Goal: Task Accomplishment & Management: Manage account settings

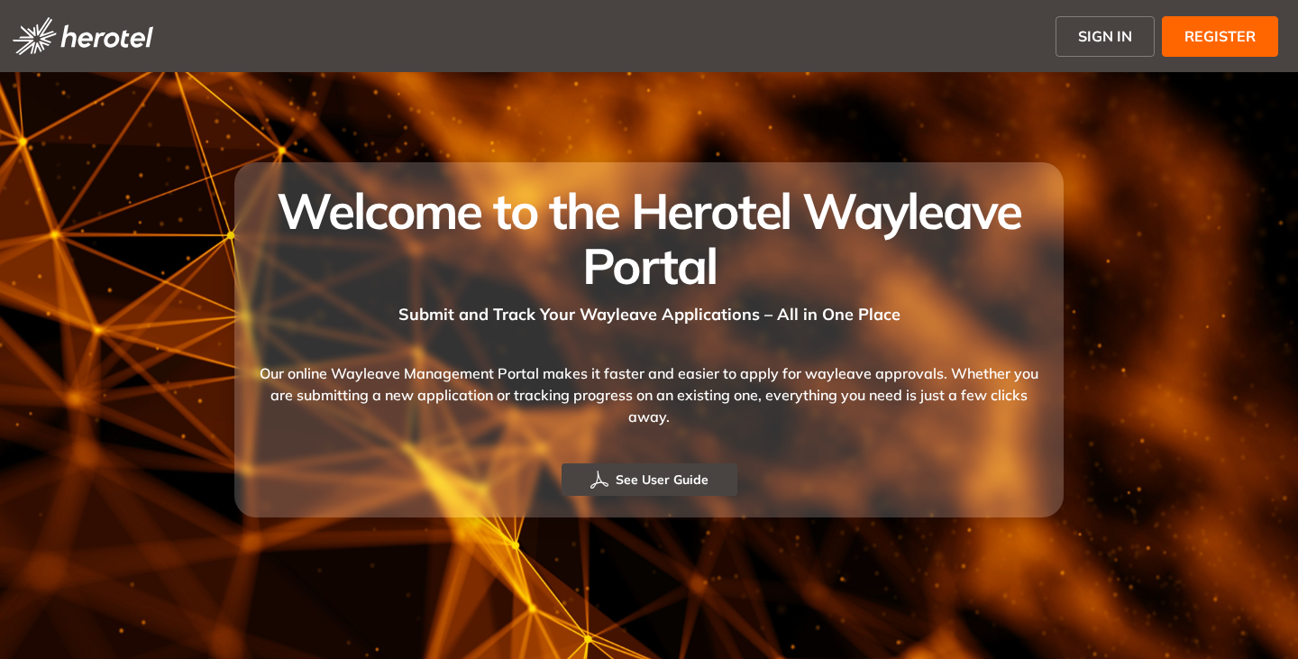
click at [1095, 41] on span "SIGN IN" at bounding box center [1105, 36] width 54 height 22
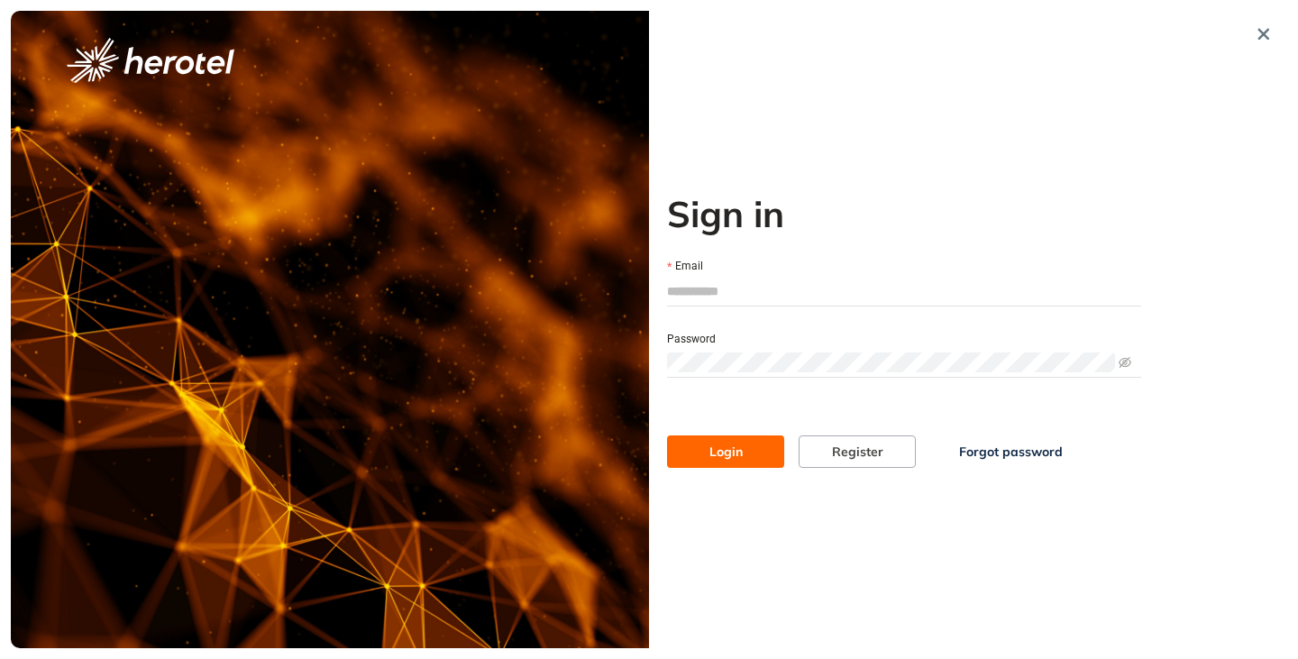
click at [724, 295] on input "Email" at bounding box center [904, 291] width 474 height 27
type input "**********"
click at [667, 435] on button "Login" at bounding box center [725, 451] width 117 height 32
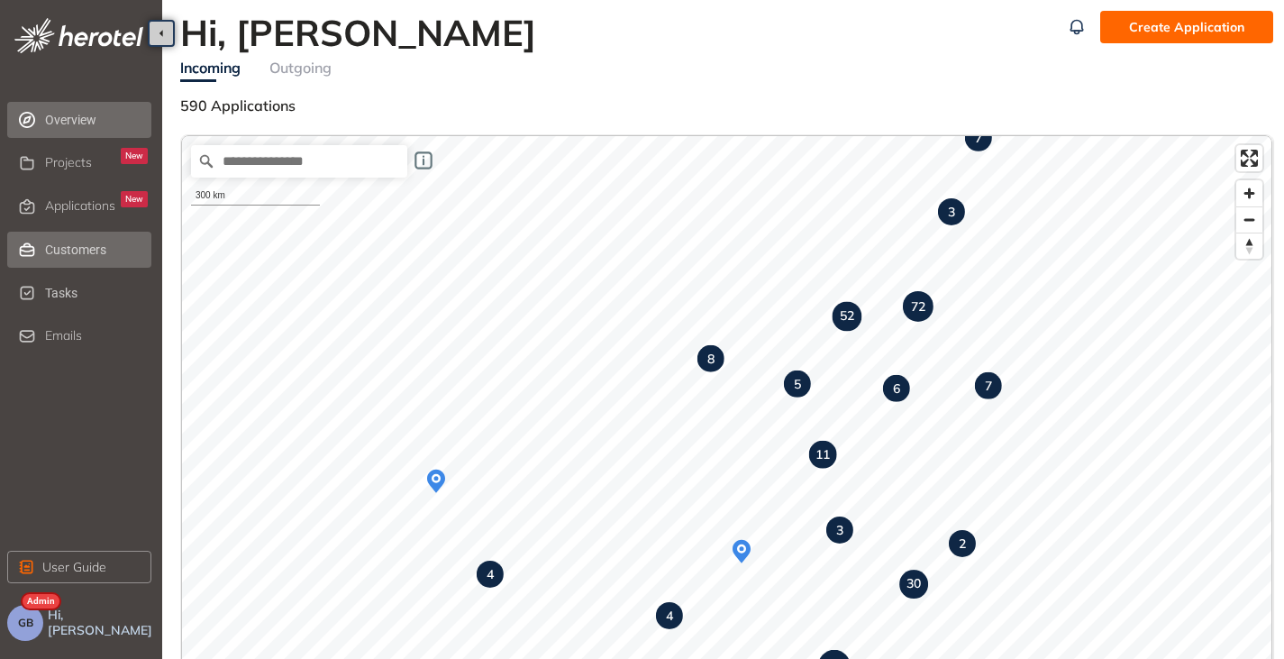
click at [66, 260] on span "Customers" at bounding box center [96, 250] width 103 height 36
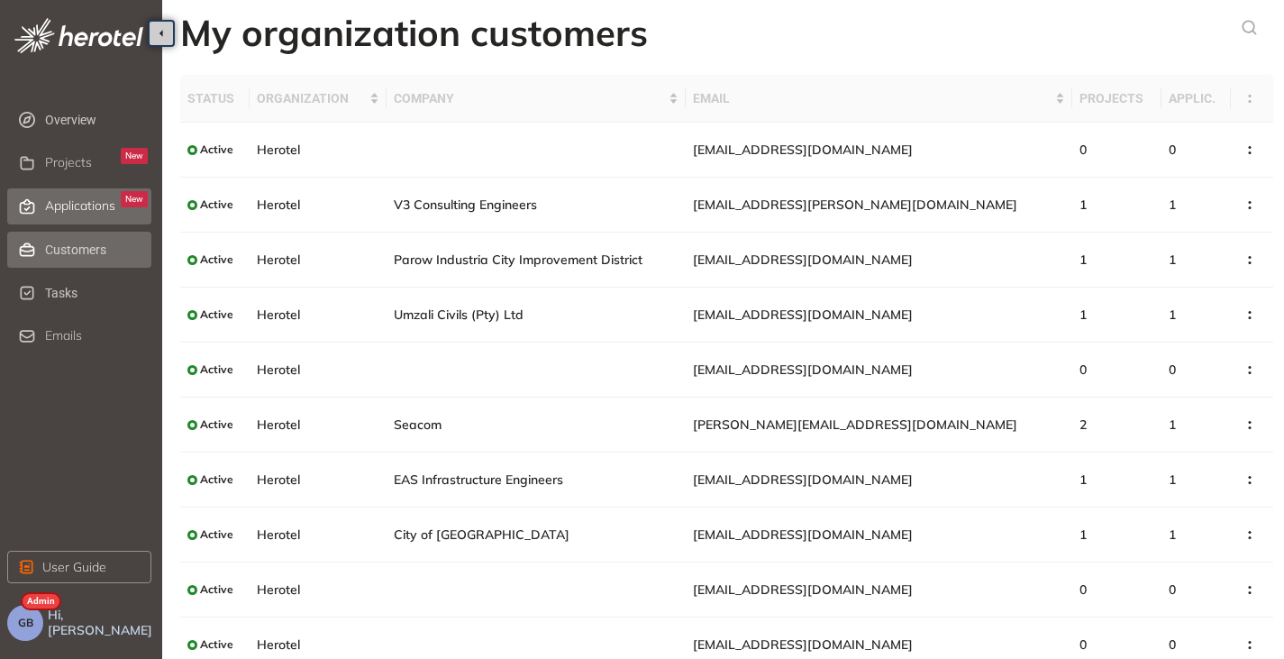
click at [82, 200] on span "Applications" at bounding box center [80, 205] width 70 height 15
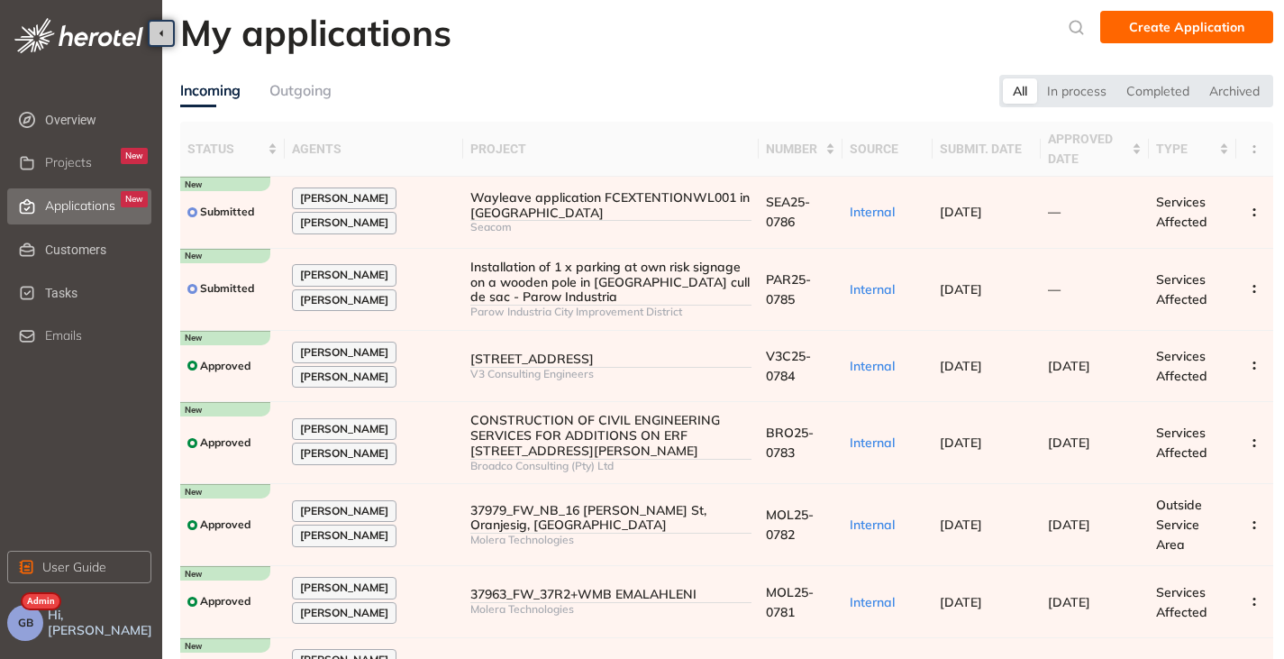
click at [25, 633] on button "GB" at bounding box center [25, 623] width 36 height 36
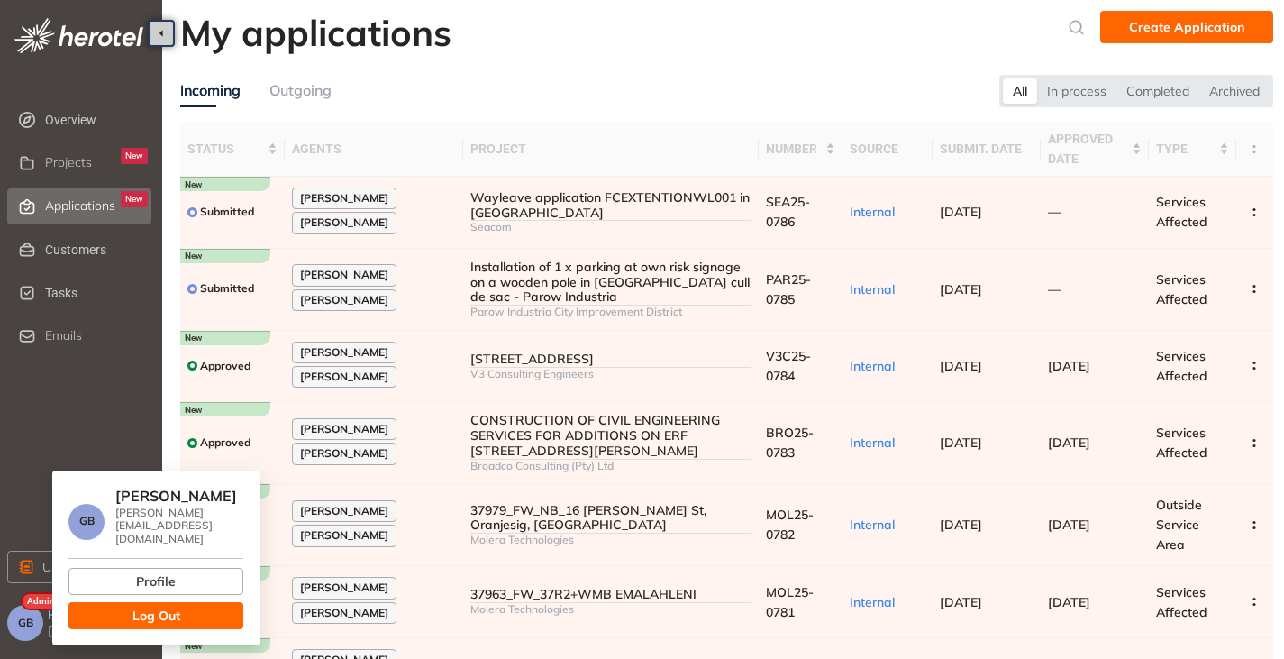
click at [114, 602] on button "Log Out" at bounding box center [155, 615] width 175 height 27
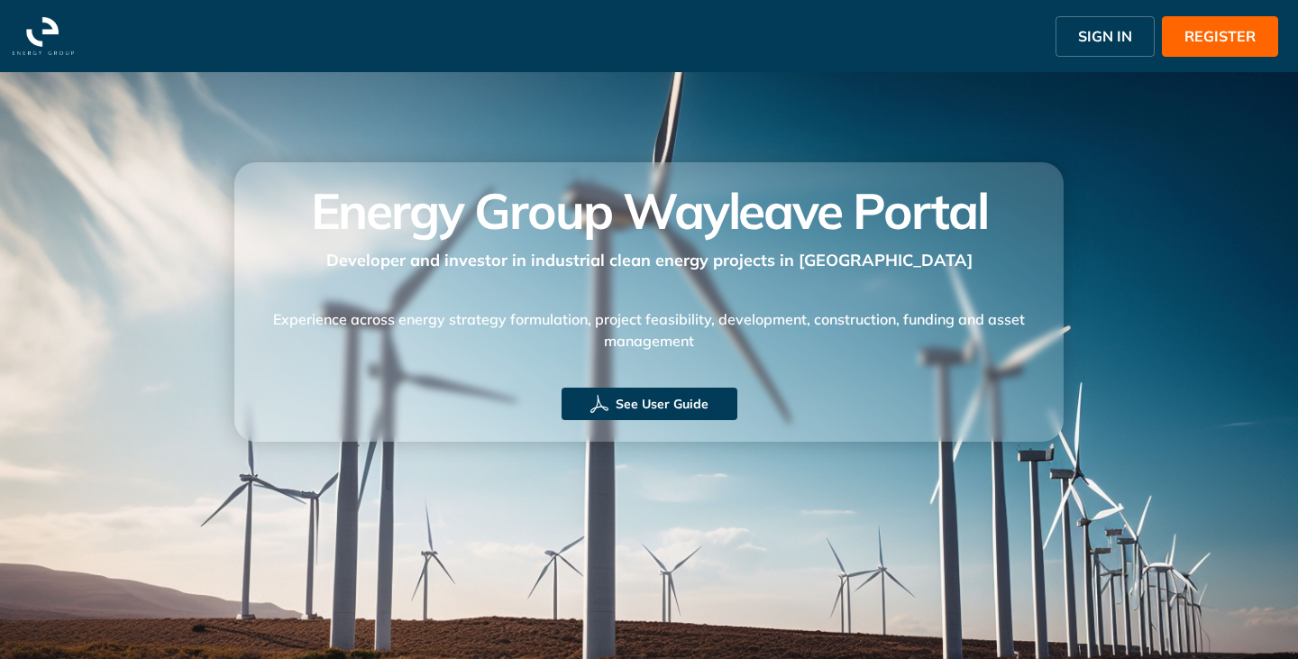
click at [1106, 30] on span "SIGN IN" at bounding box center [1105, 36] width 54 height 22
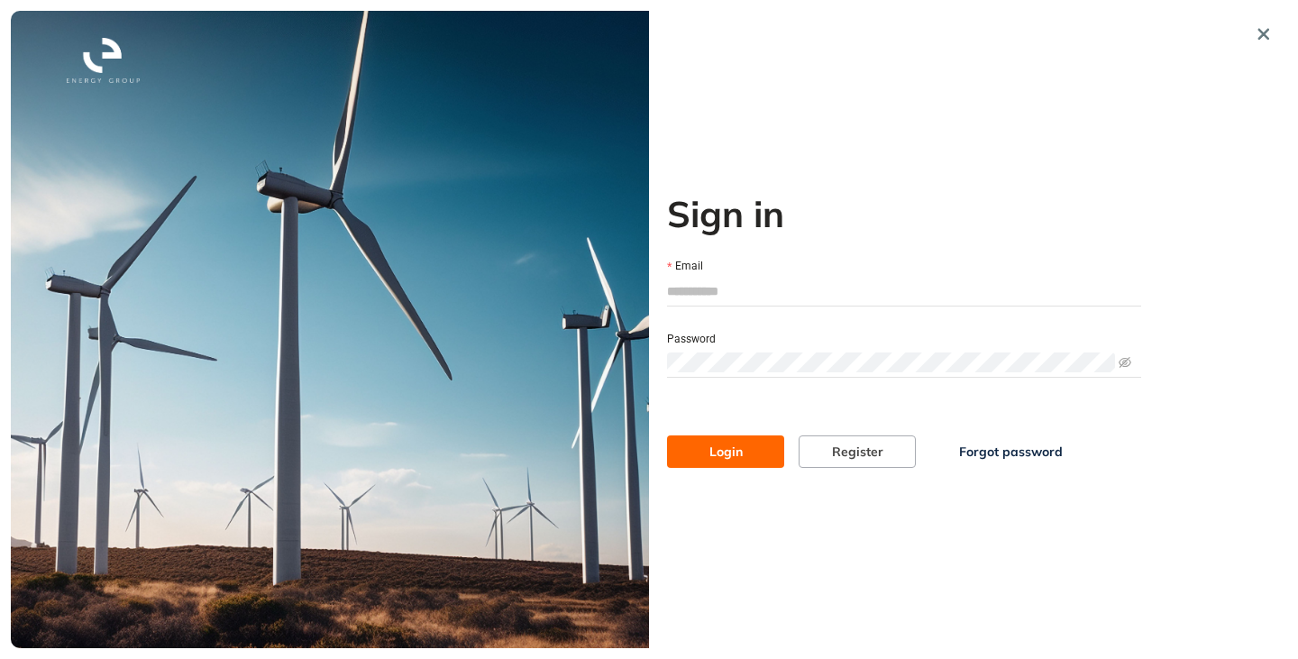
click at [731, 293] on input "Email" at bounding box center [904, 291] width 474 height 27
type input "**********"
click at [667, 435] on button "Login" at bounding box center [725, 451] width 117 height 32
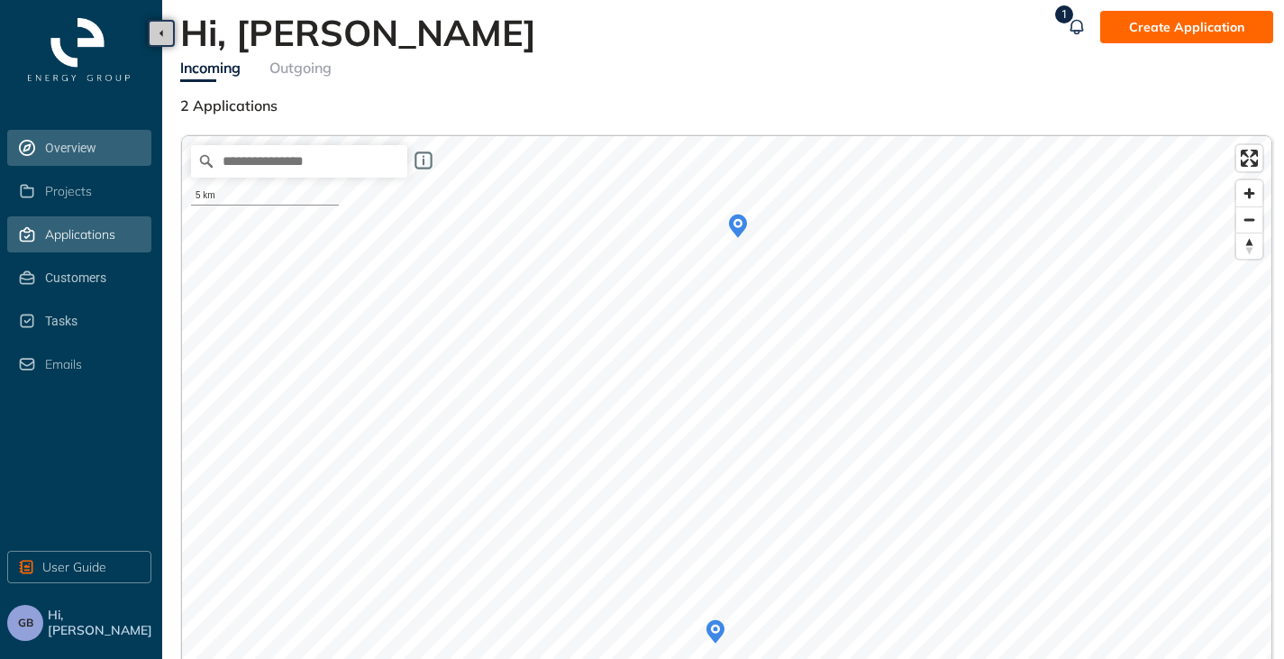
click at [79, 247] on div "Applications" at bounding box center [96, 234] width 103 height 31
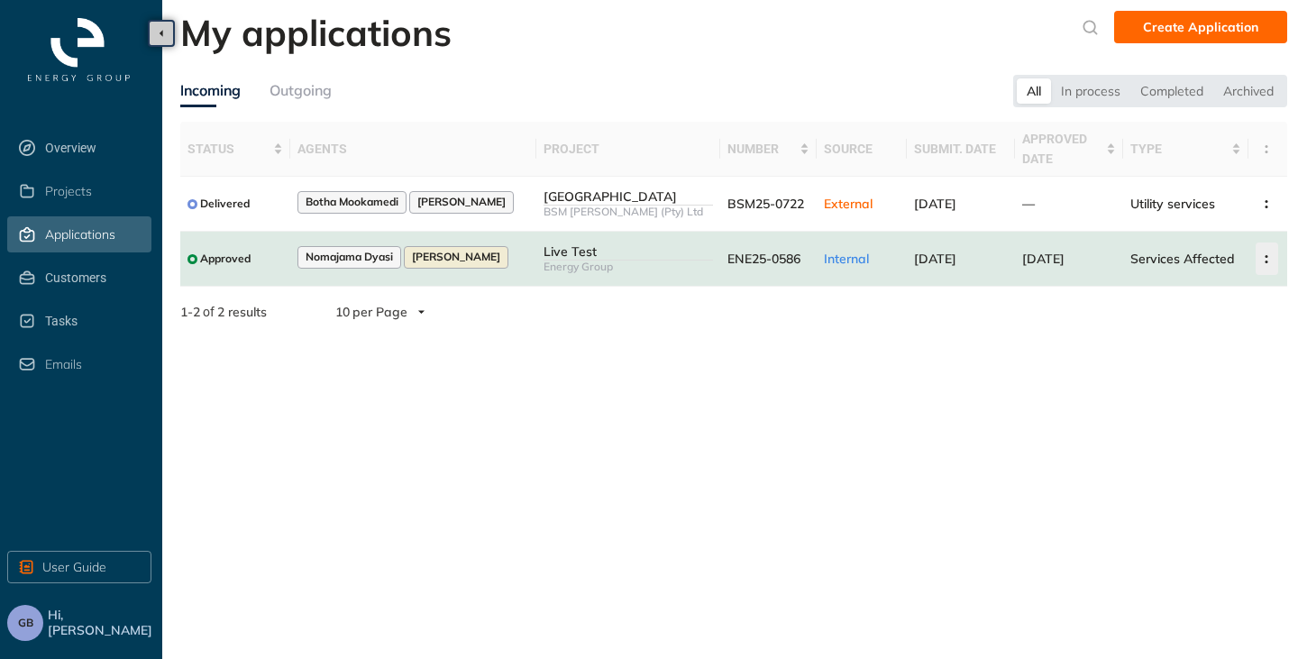
click at [1265, 259] on icon "button" at bounding box center [1266, 259] width 18 height 8
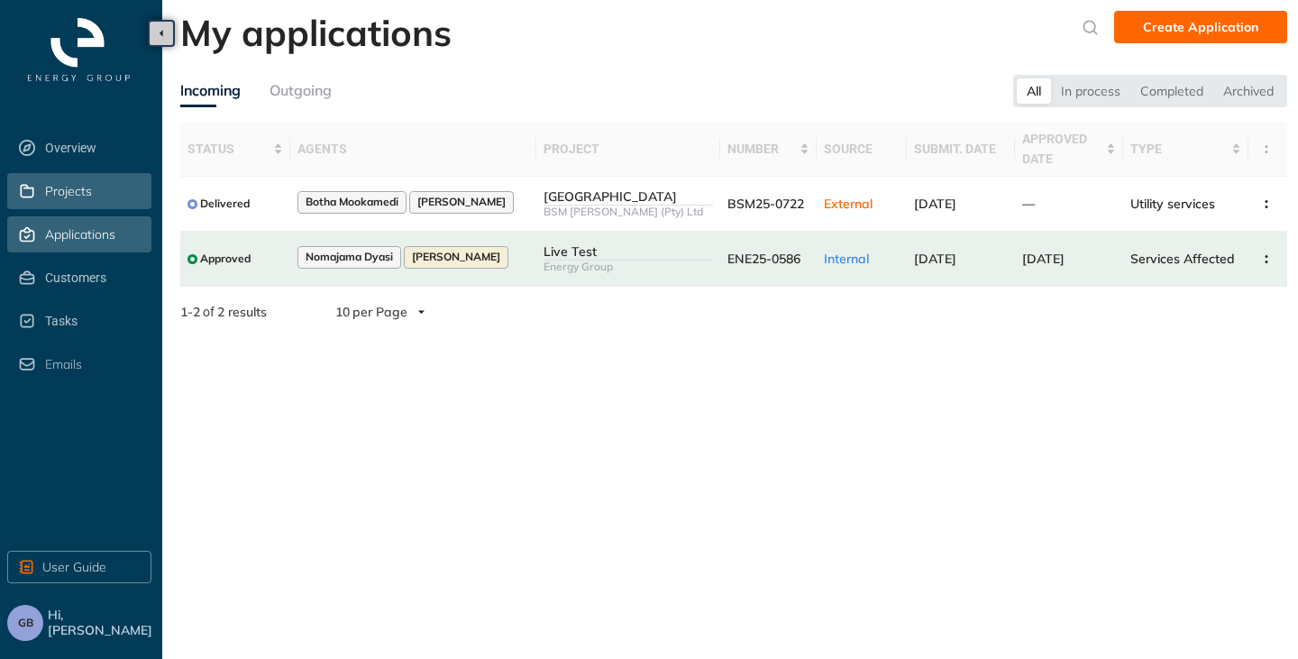
click at [80, 190] on span "Projects" at bounding box center [68, 191] width 47 height 15
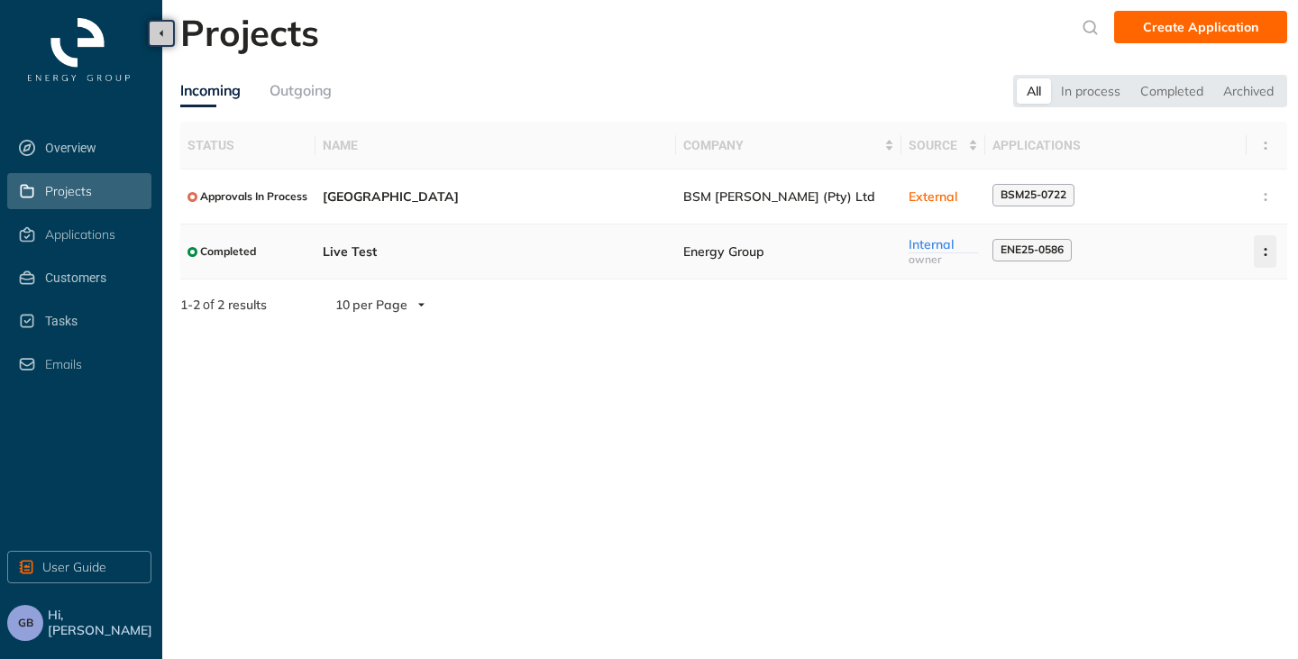
click at [1259, 250] on icon "button" at bounding box center [1265, 252] width 18 height 8
click at [1181, 287] on span "Archive project" at bounding box center [1175, 294] width 93 height 15
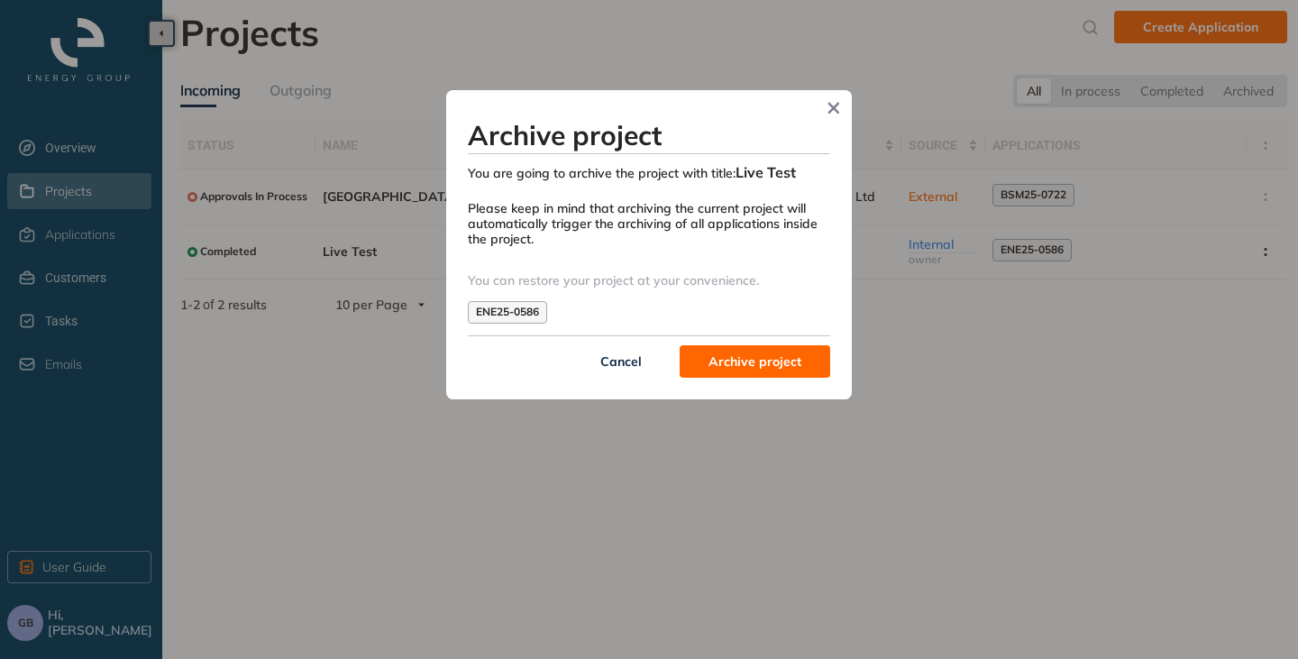
click at [763, 363] on span "Archive project" at bounding box center [754, 361] width 93 height 20
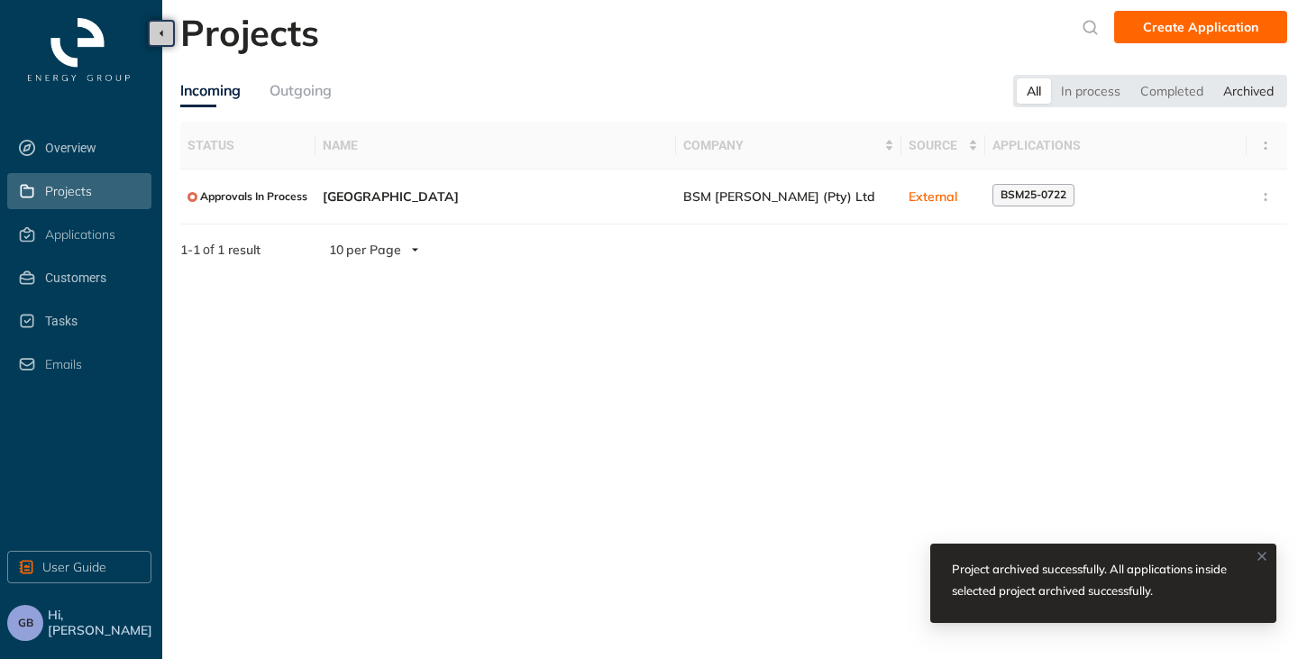
click at [1244, 87] on div "Archived" at bounding box center [1248, 90] width 70 height 25
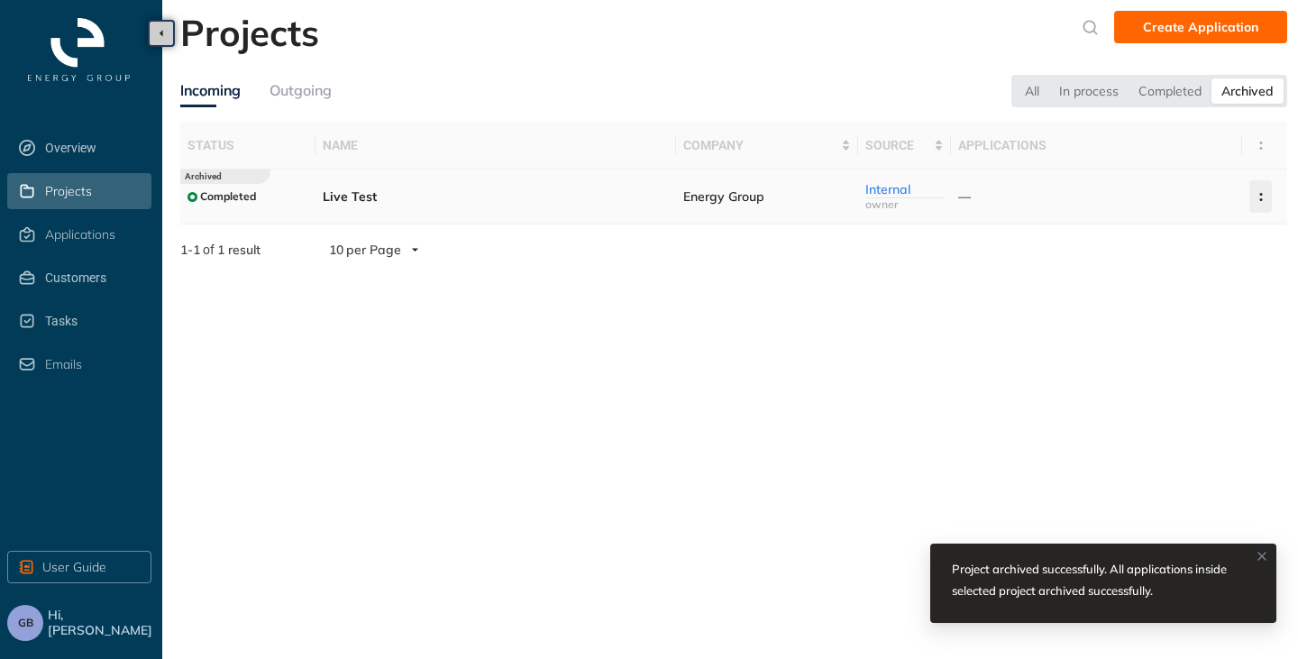
click at [1255, 193] on icon "button" at bounding box center [1261, 197] width 18 height 8
click at [1171, 283] on button "Delete project" at bounding box center [1195, 274] width 132 height 27
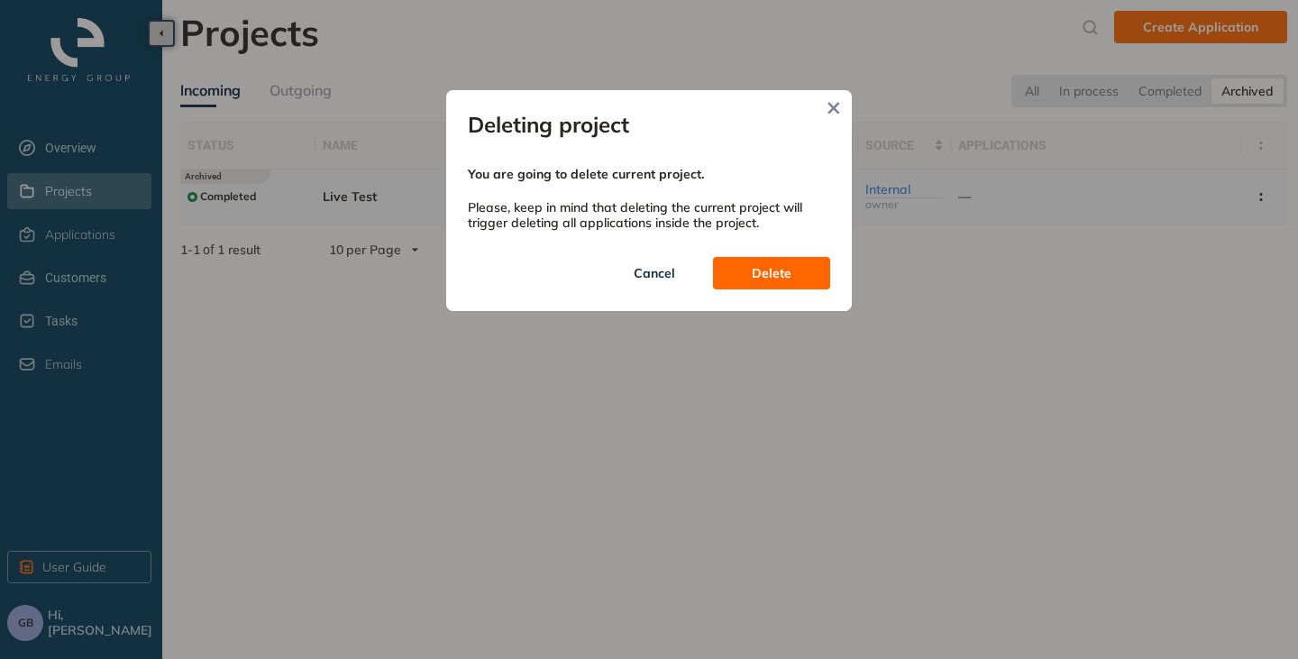
click at [792, 281] on button "Delete" at bounding box center [771, 273] width 117 height 32
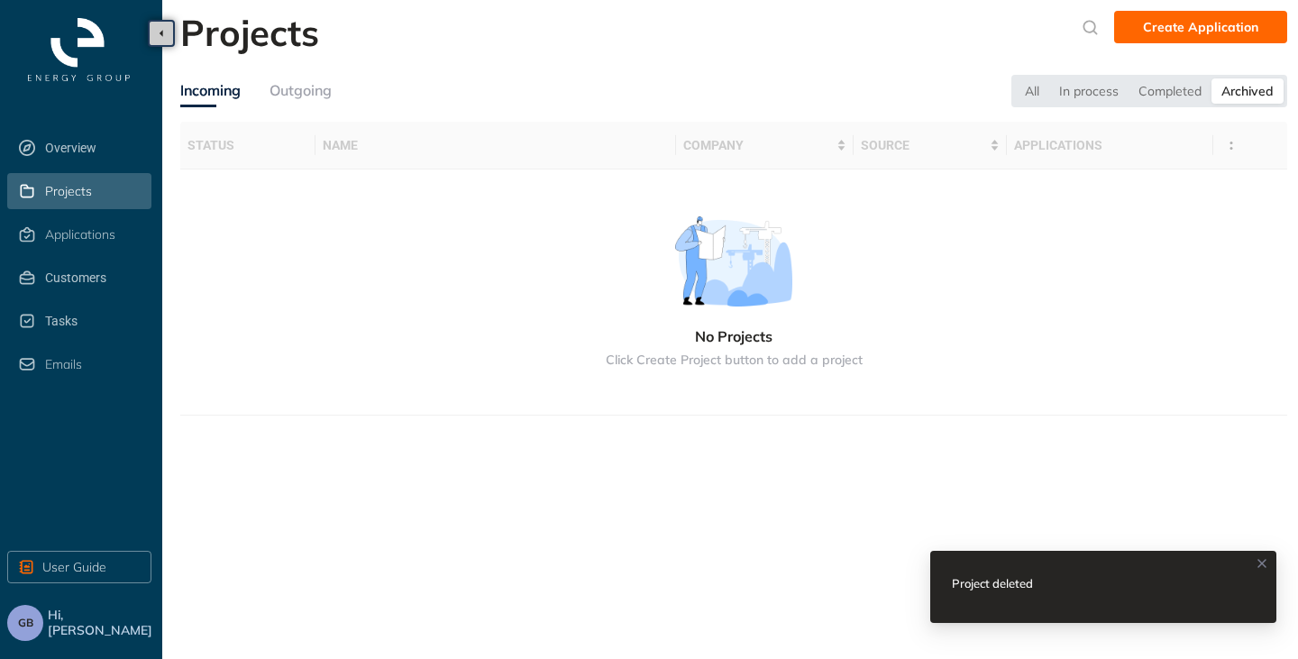
click at [60, 184] on span "Projects" at bounding box center [68, 191] width 47 height 15
click at [96, 225] on div "Applications" at bounding box center [96, 234] width 103 height 31
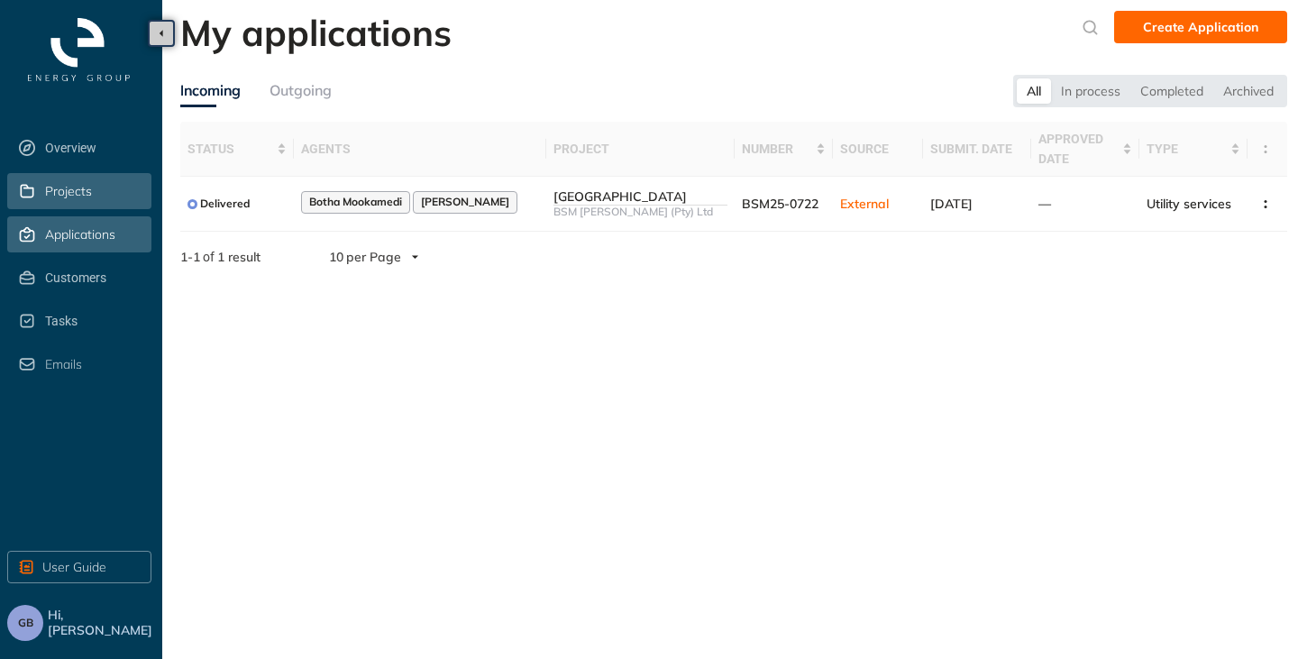
click at [68, 185] on span "Projects" at bounding box center [68, 191] width 47 height 15
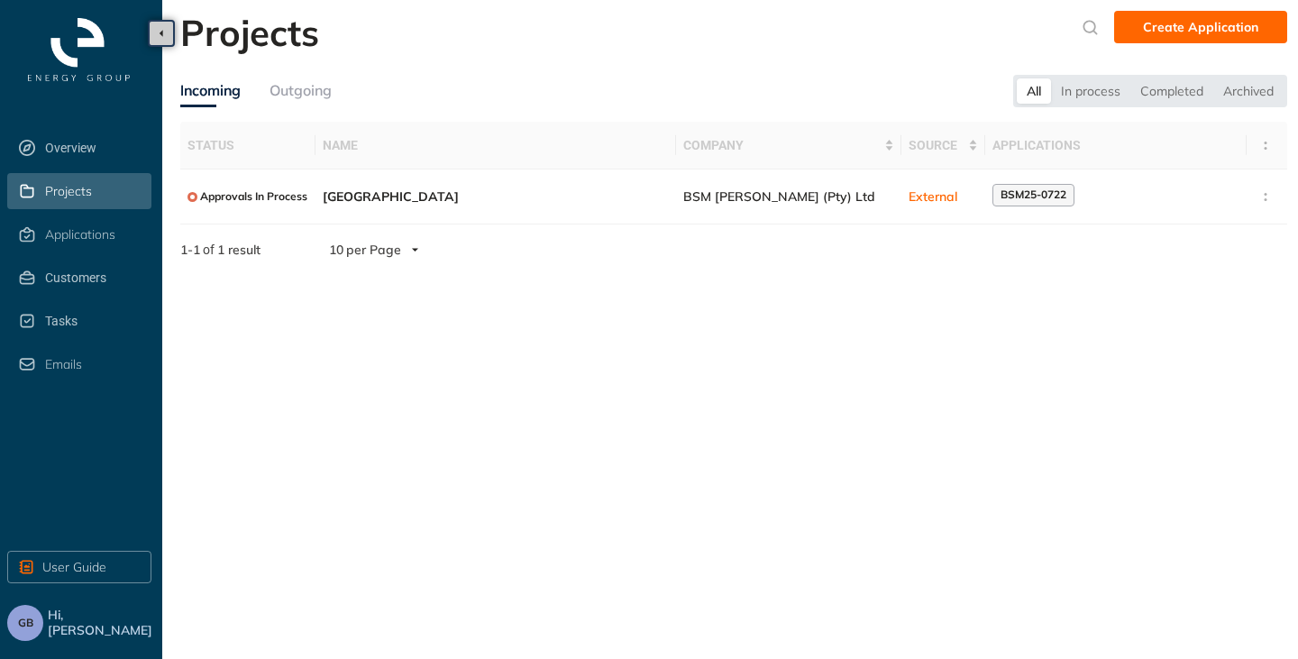
click at [391, 645] on section "Projects Create Application Incoming Outgoing All In process Completed Archived…" at bounding box center [729, 329] width 1135 height 659
click at [116, 239] on div "Applications" at bounding box center [96, 234] width 103 height 31
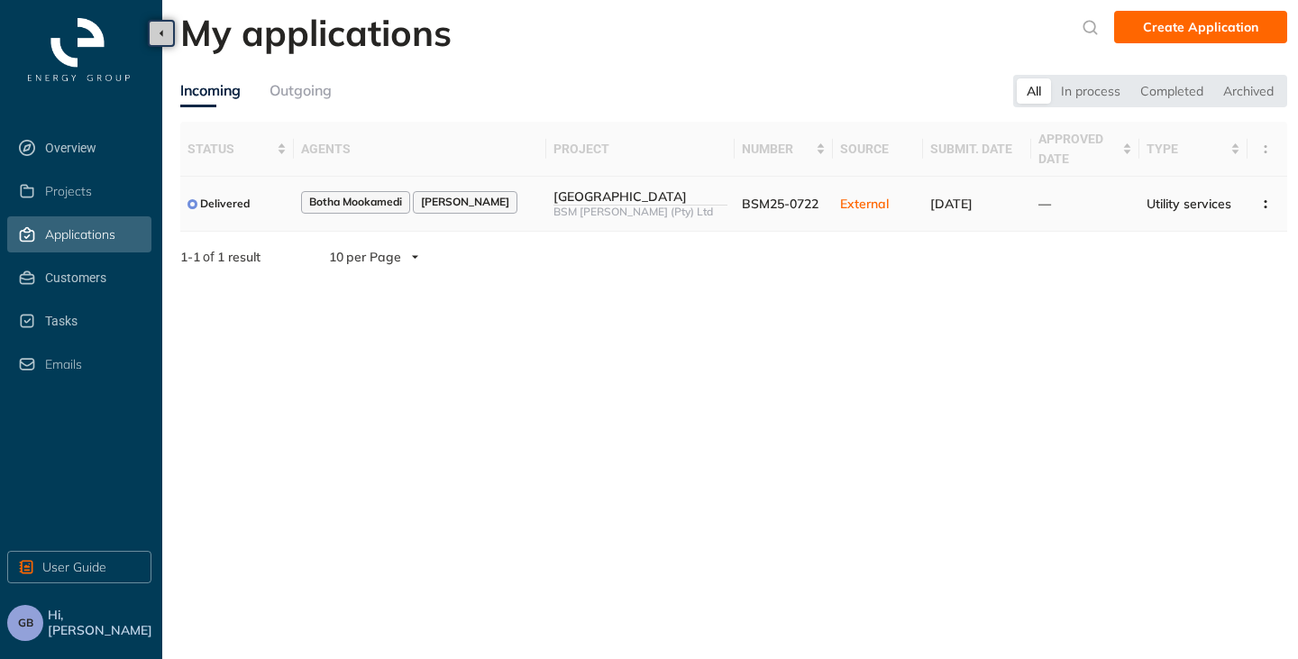
click at [616, 205] on div "BSM [PERSON_NAME] (Pty) Ltd" at bounding box center [640, 211] width 174 height 13
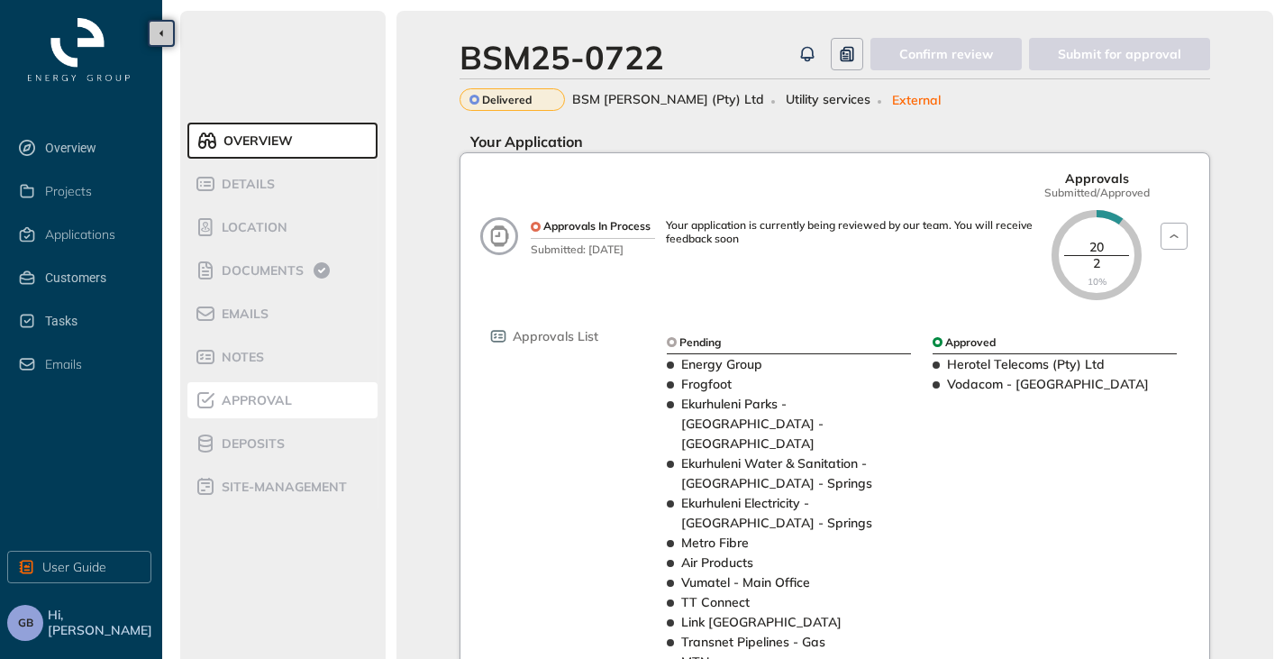
click at [259, 404] on span "Approval" at bounding box center [254, 400] width 76 height 15
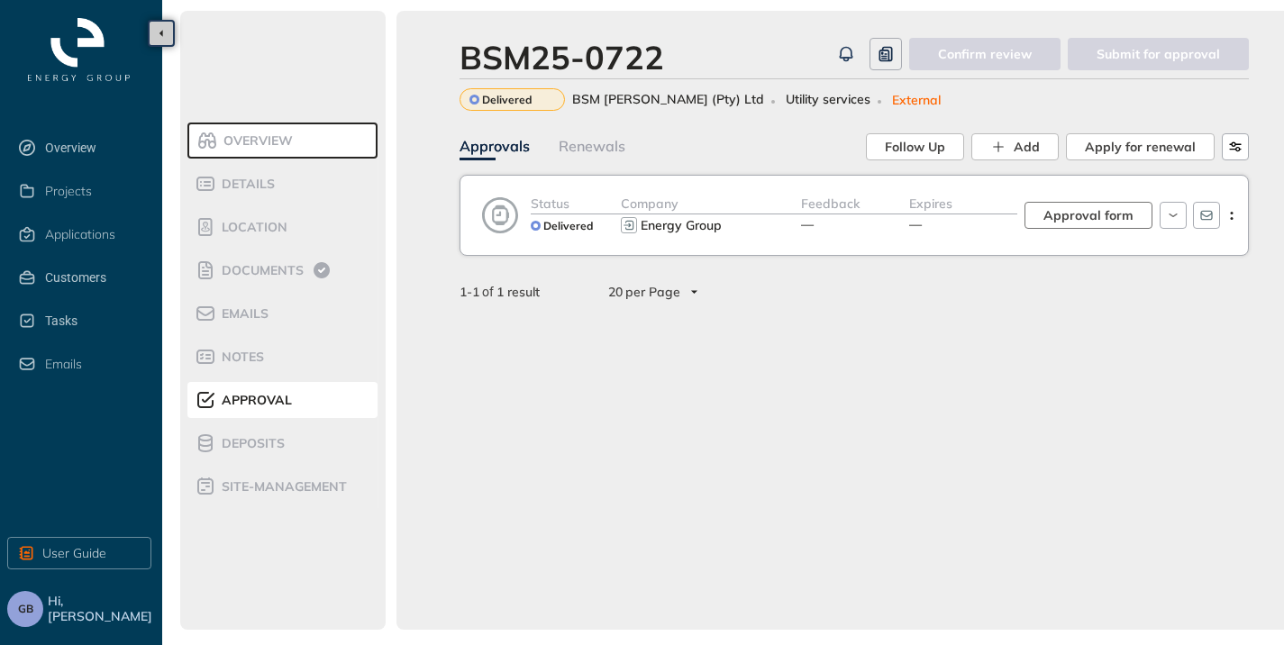
click at [1108, 226] on button "Approval form" at bounding box center [1089, 215] width 128 height 27
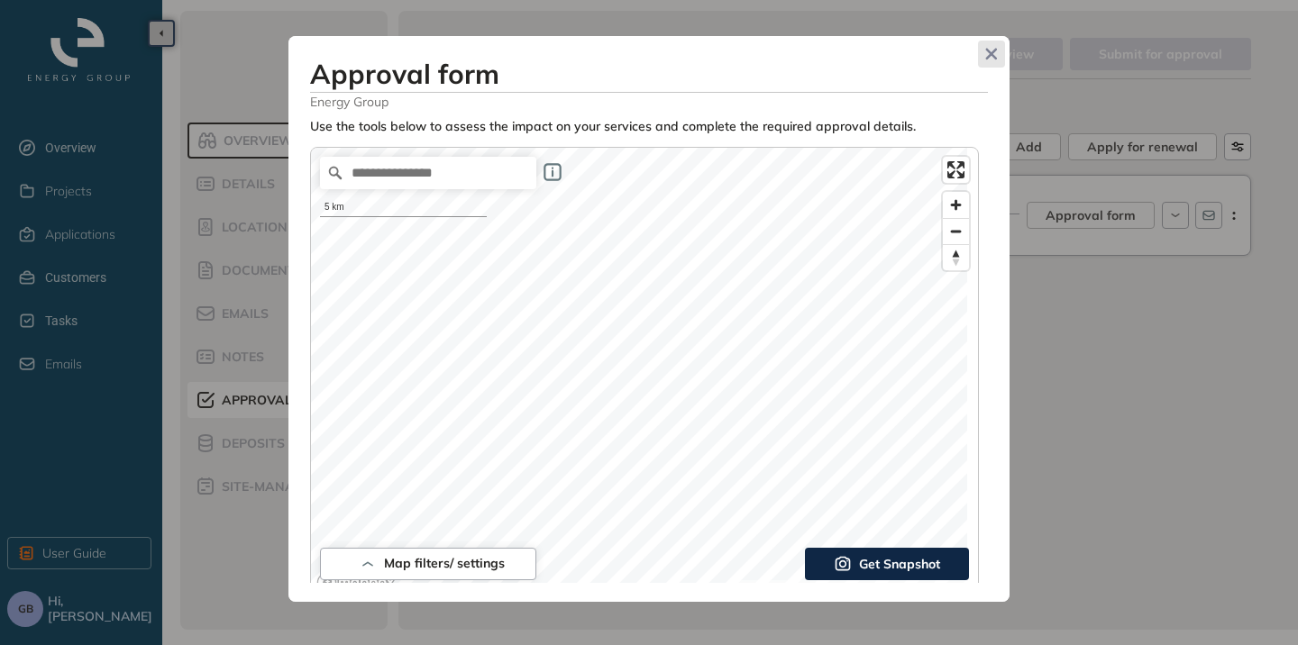
click at [995, 54] on icon "Close" at bounding box center [991, 54] width 13 height 13
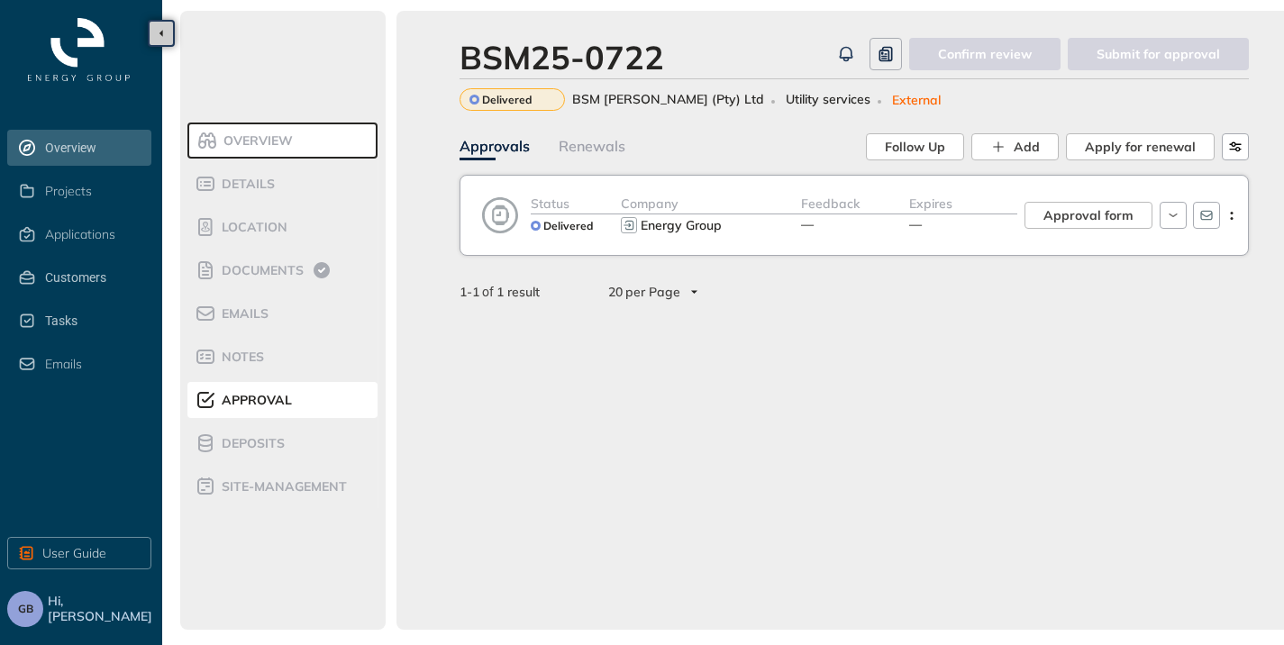
click at [69, 140] on span "Overview" at bounding box center [96, 148] width 103 height 36
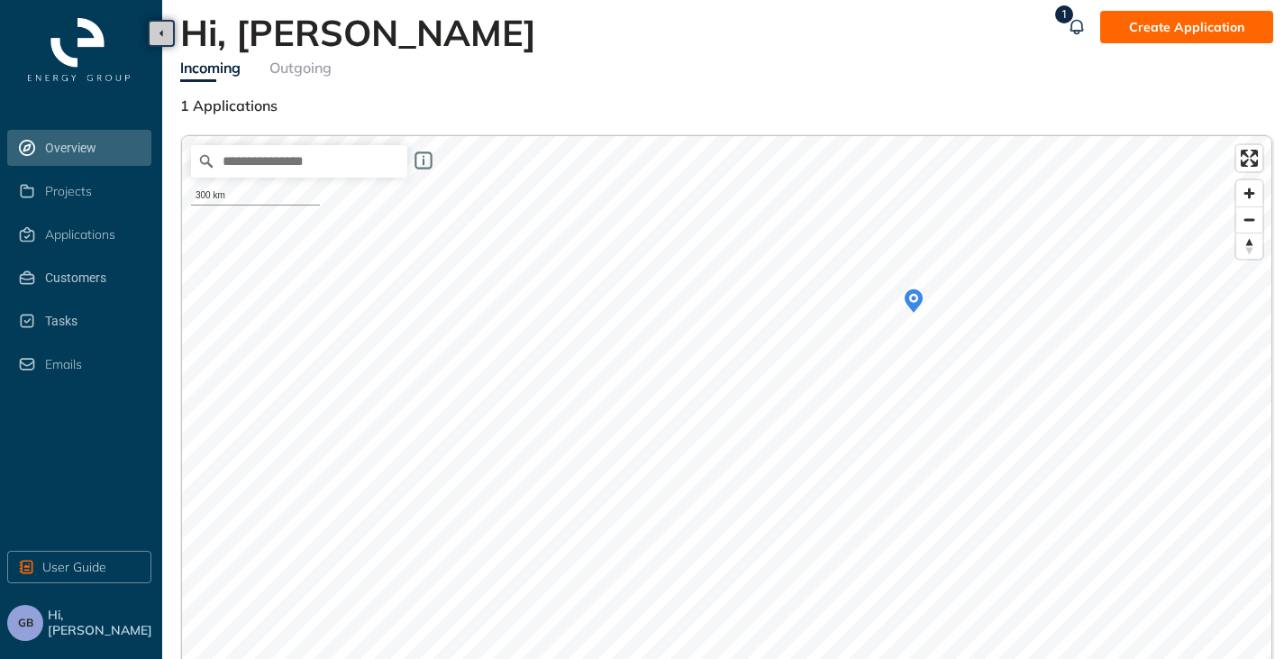
click at [26, 624] on span "GB" at bounding box center [25, 622] width 15 height 13
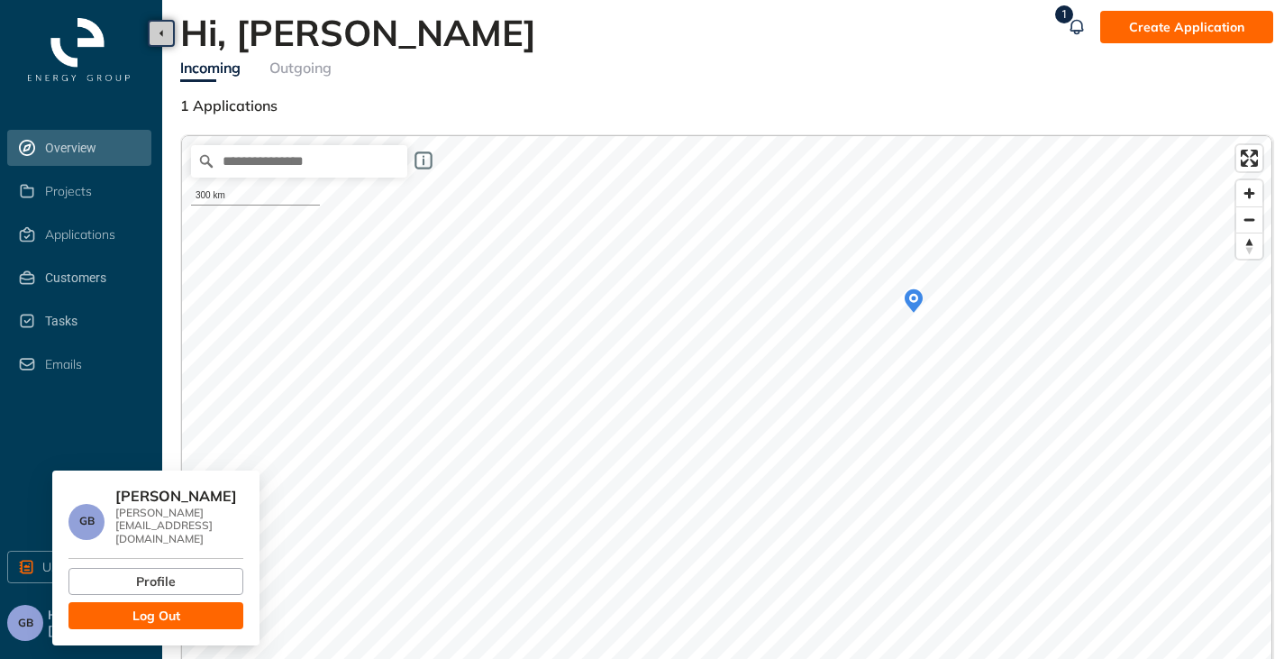
click at [154, 606] on span "Log Out" at bounding box center [156, 616] width 48 height 20
